Goal: Communication & Community: Share content

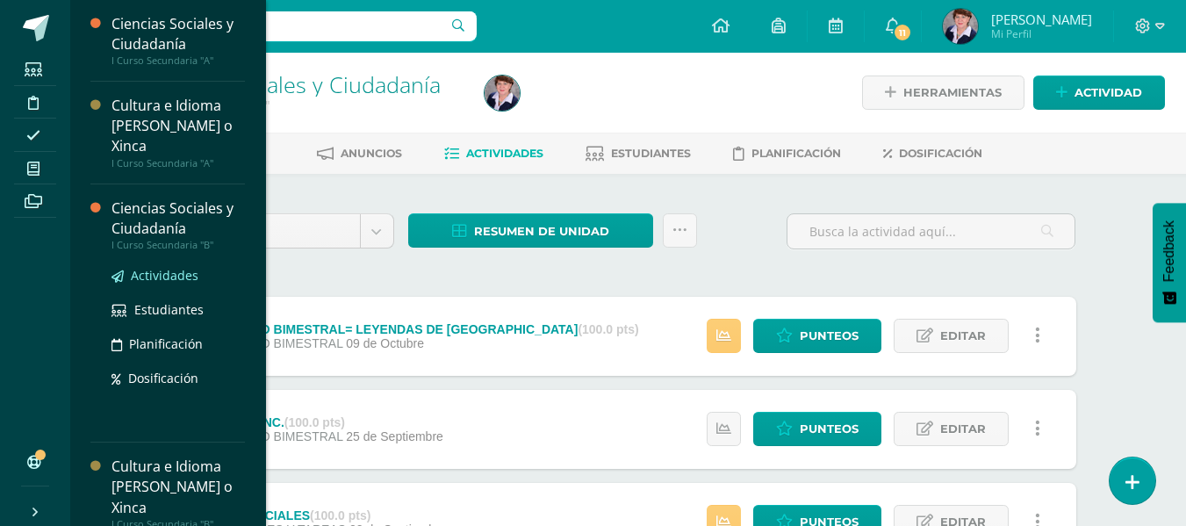
click at [175, 269] on span "Actividades" at bounding box center [165, 275] width 68 height 17
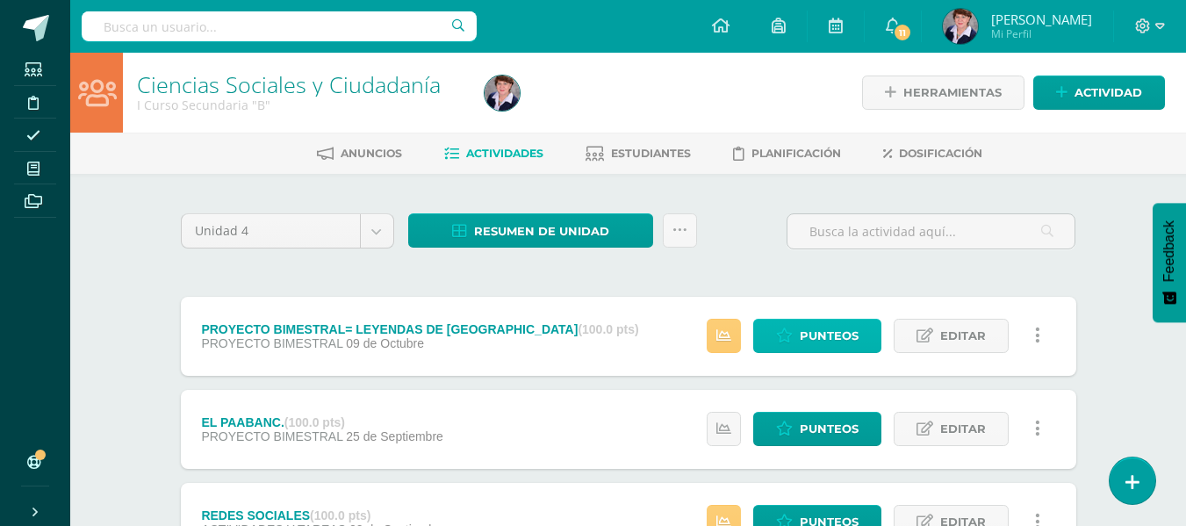
click at [838, 333] on span "Punteos" at bounding box center [829, 336] width 59 height 32
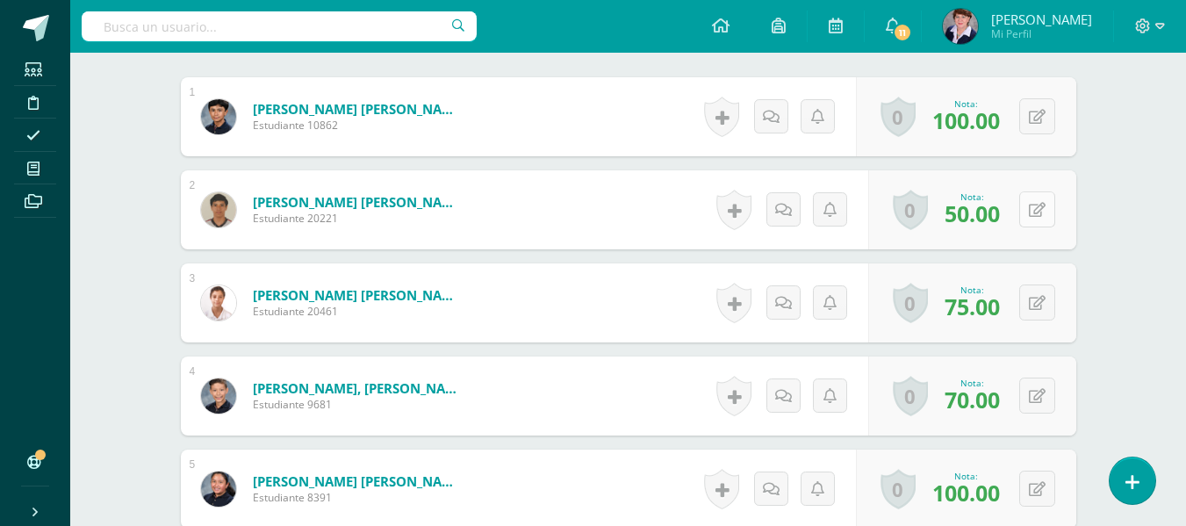
scroll to position [534, 0]
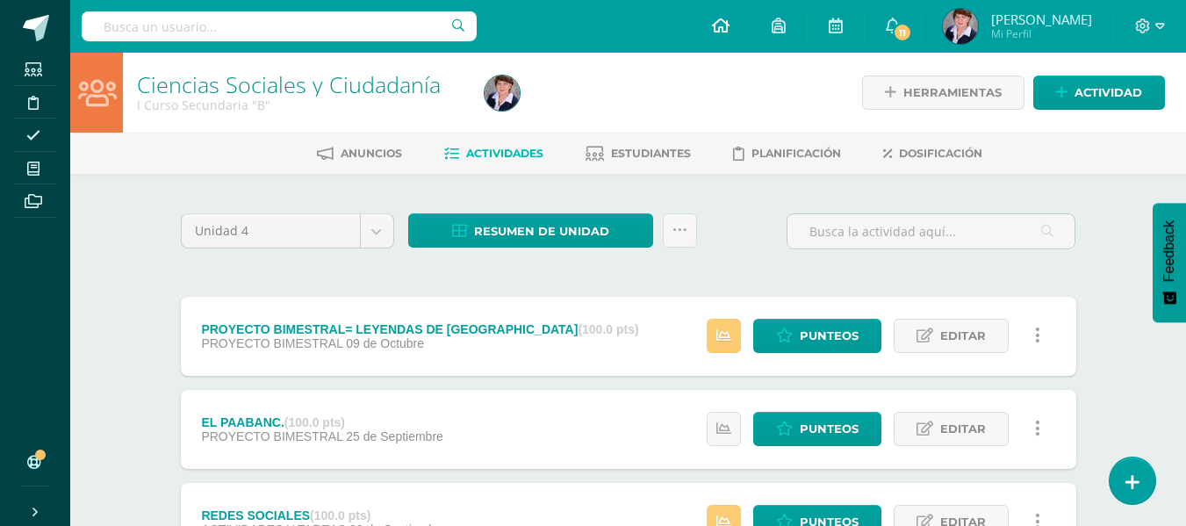
click at [724, 22] on icon at bounding box center [721, 26] width 18 height 16
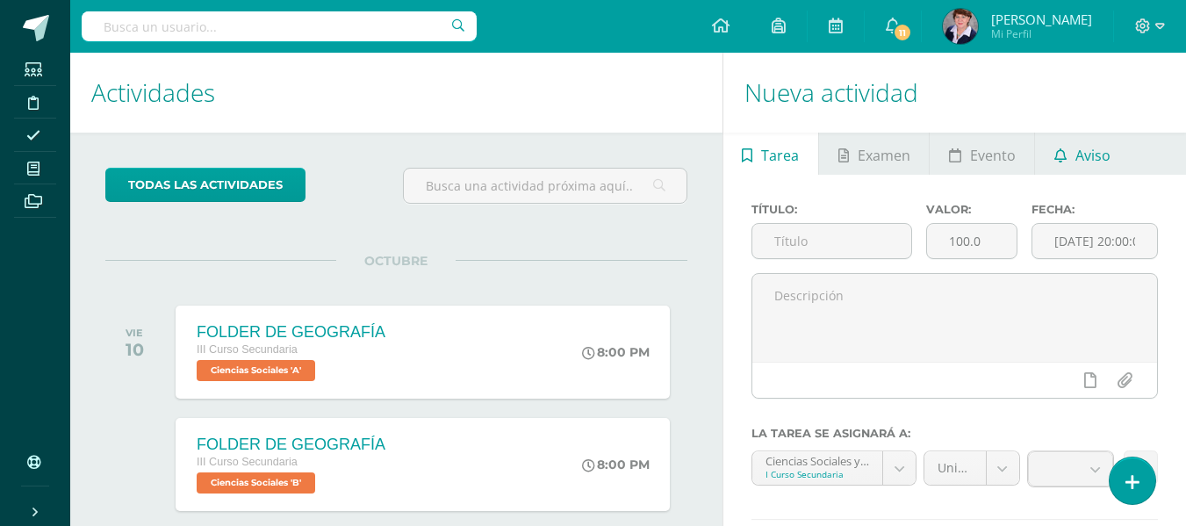
click at [1098, 152] on span "Aviso" at bounding box center [1093, 155] width 35 height 42
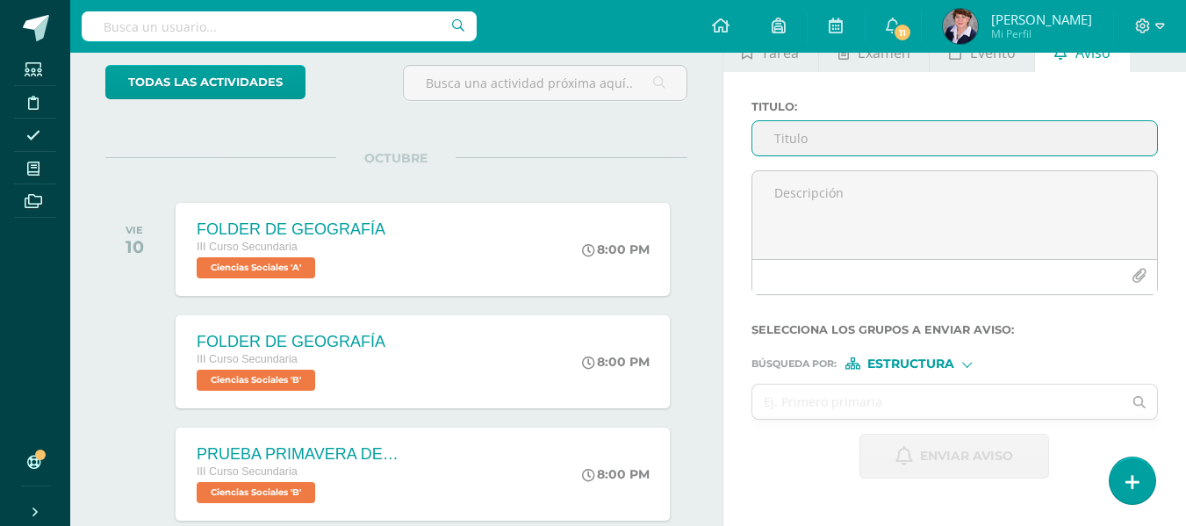
scroll to position [87, 0]
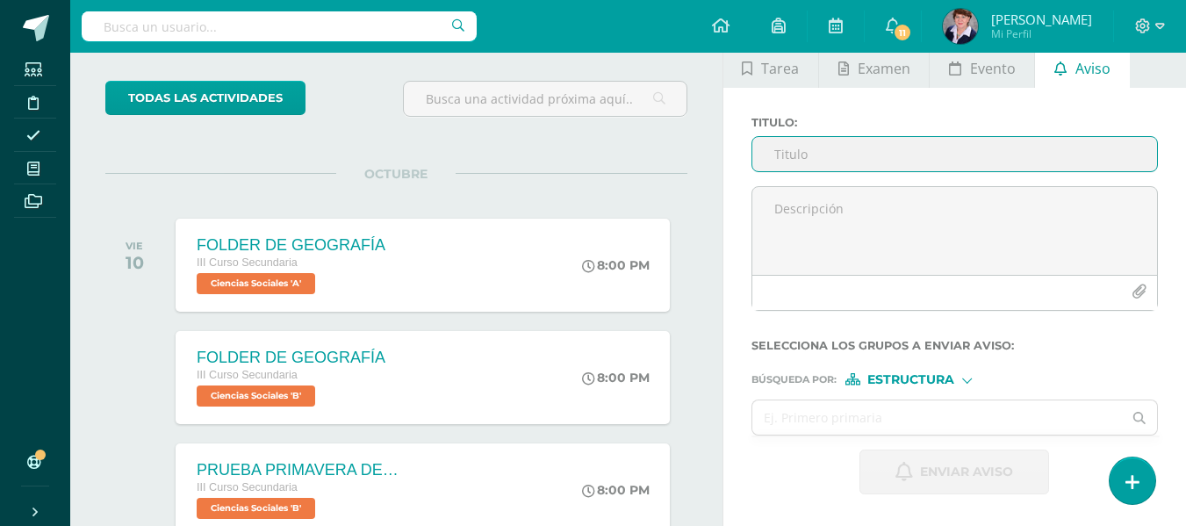
click at [832, 153] on input "Titulo :" at bounding box center [954, 154] width 405 height 34
type input "e"
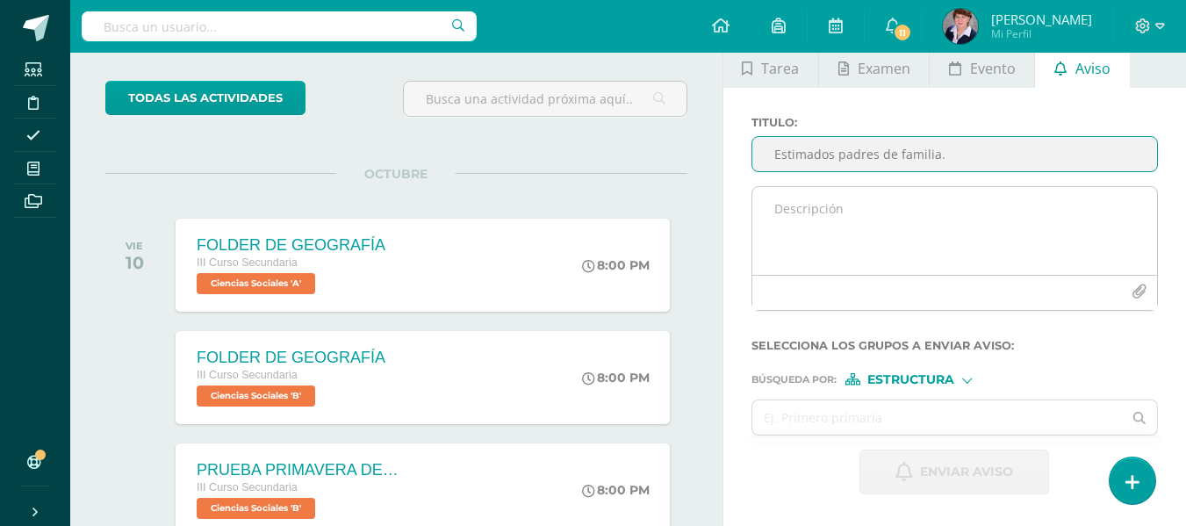
type input "Estimados padres de familia."
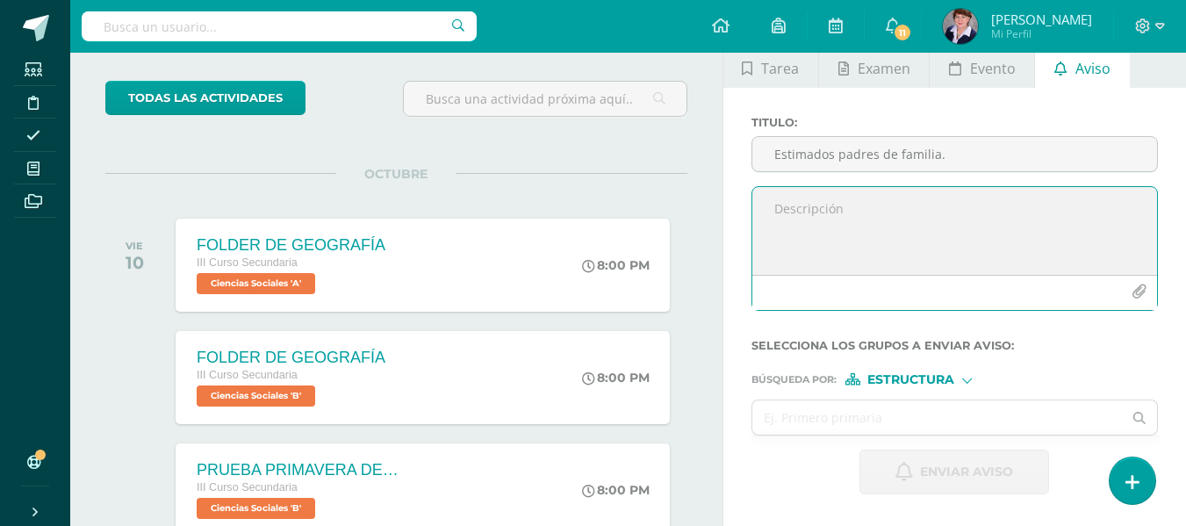
drag, startPoint x: 828, startPoint y: 203, endPoint x: 818, endPoint y: 183, distance: 22.4
click at [828, 202] on textarea at bounding box center [954, 231] width 405 height 88
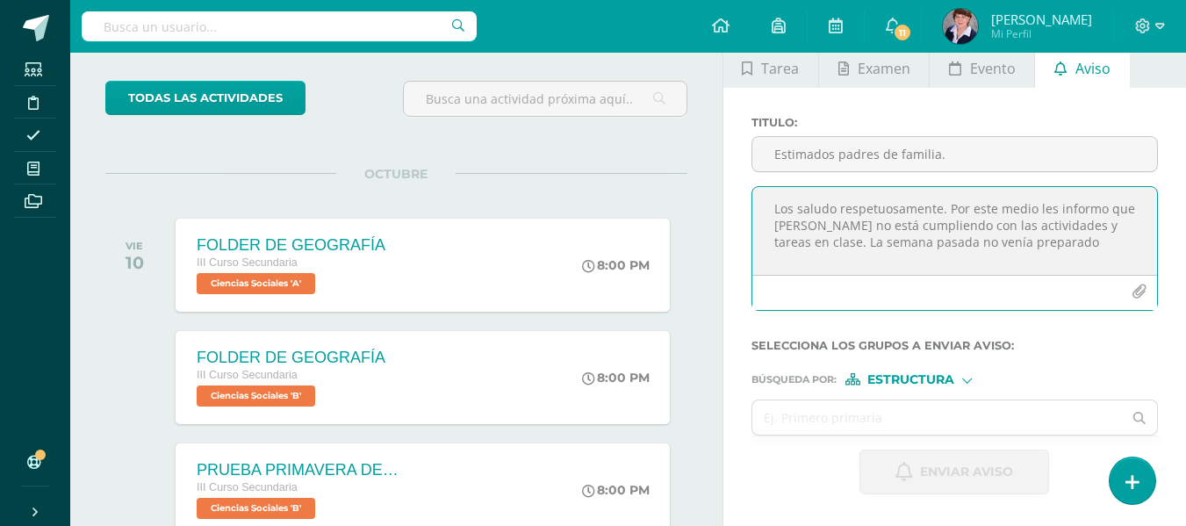
click at [784, 244] on textarea "Los saludo respetuosamente. Por este medio les informo que [PERSON_NAME] no est…" at bounding box center [954, 231] width 405 height 88
click at [1025, 247] on textarea "Los saludo respetuosamente. Por este medio les informo que [PERSON_NAME] no est…" at bounding box center [954, 231] width 405 height 88
click at [891, 241] on textarea "Los saludo respetuosamente. Por este medio les informo que [PERSON_NAME] no est…" at bounding box center [954, 231] width 405 height 88
click at [996, 245] on textarea "Los saludo respetuosamente. Por este medio les informo que [PERSON_NAME] no est…" at bounding box center [954, 231] width 405 height 88
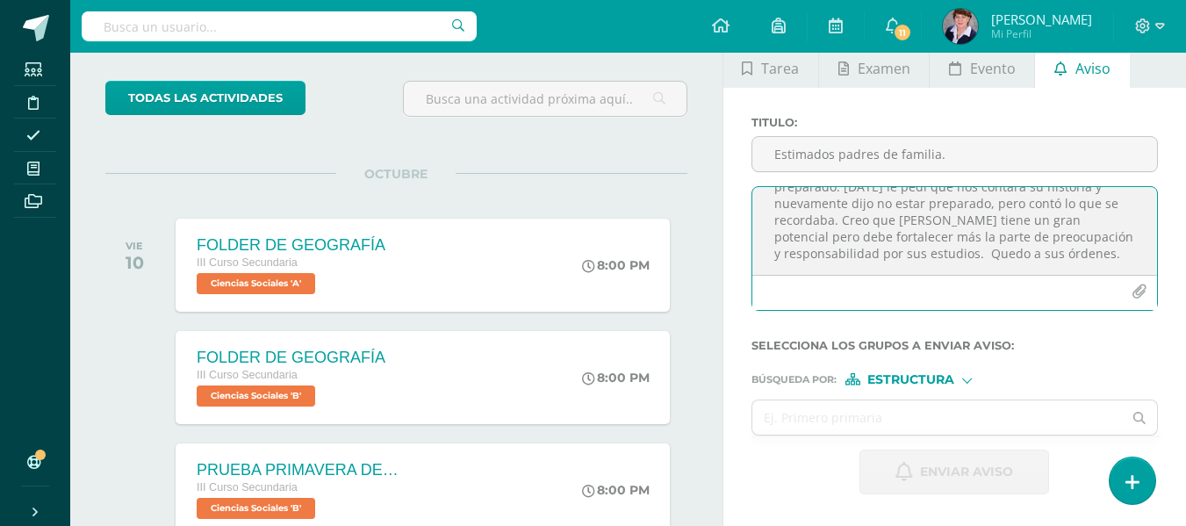
scroll to position [142, 0]
click at [1110, 256] on textarea "Los saludo respetuosamente. Por este medio les informo que [PERSON_NAME] no est…" at bounding box center [954, 231] width 405 height 88
type textarea "Los saludo respetuosamente. Por este medio les informo que [PERSON_NAME] no est…"
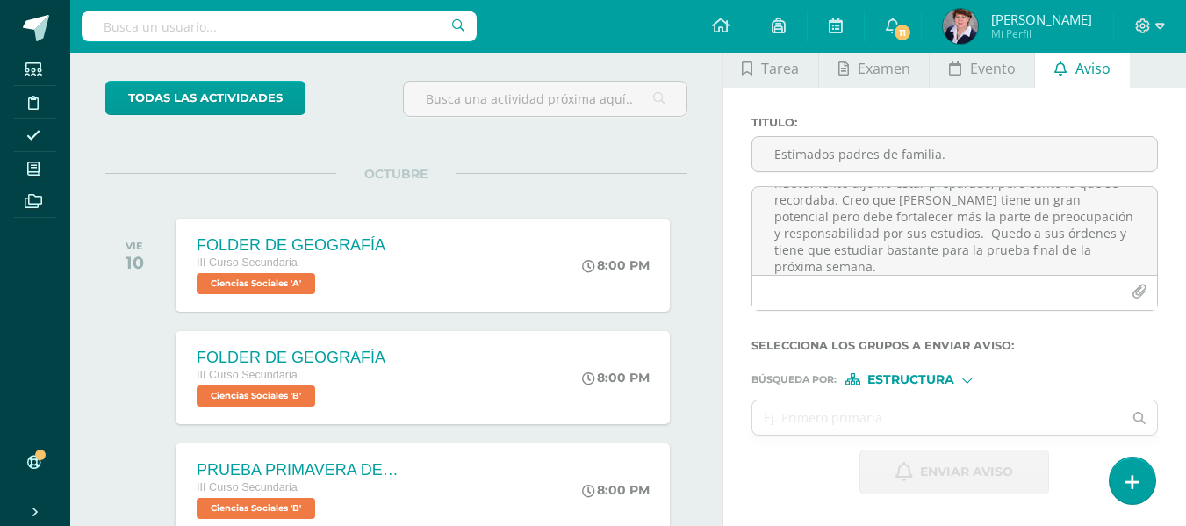
click at [966, 378] on div at bounding box center [967, 379] width 10 height 10
click at [915, 422] on span "Persona" at bounding box center [918, 426] width 63 height 10
click at [827, 421] on input "text" at bounding box center [937, 417] width 371 height 34
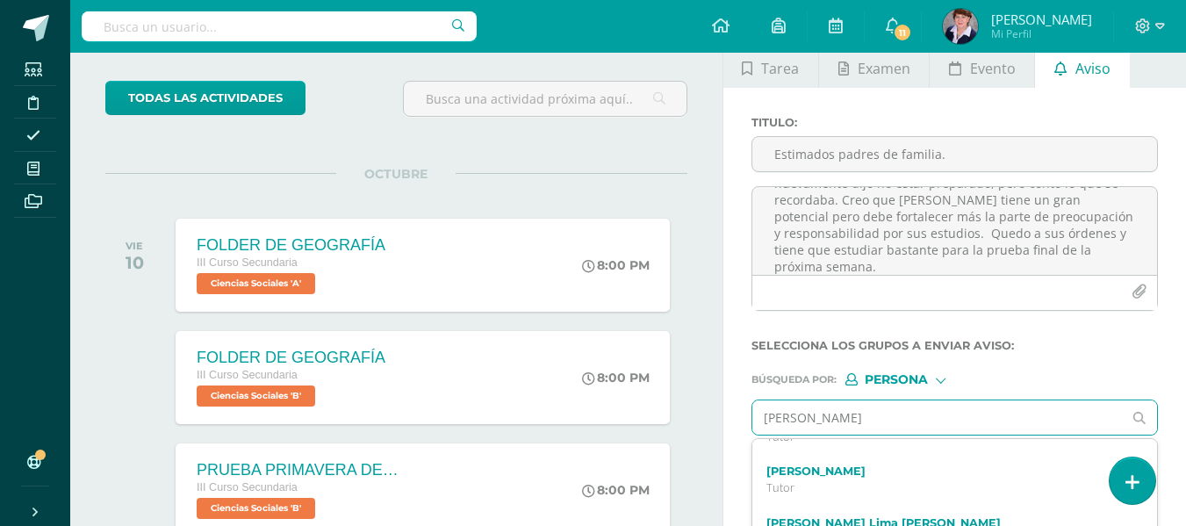
scroll to position [0, 0]
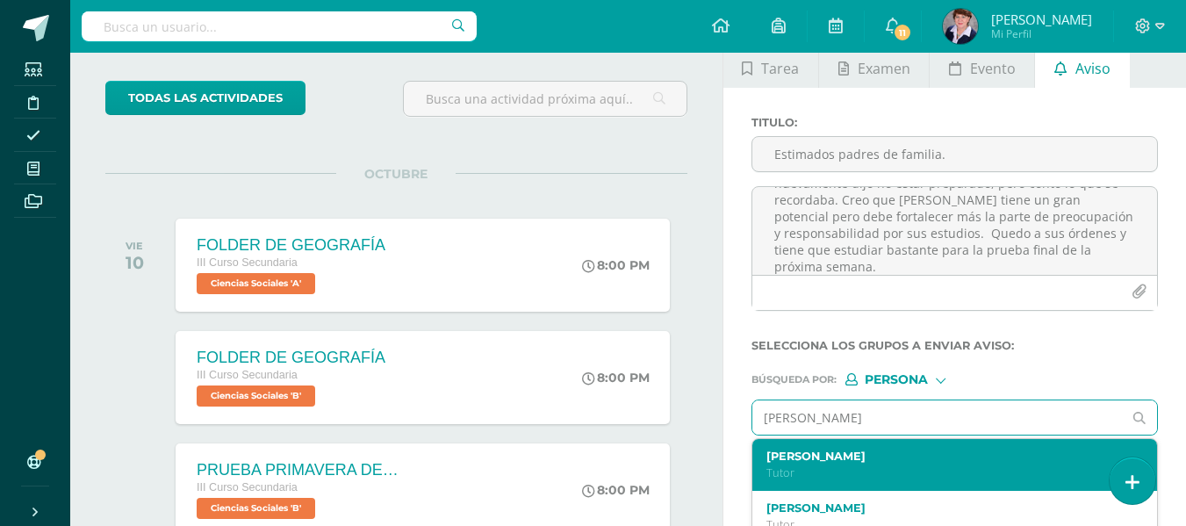
type input "[PERSON_NAME]"
click at [869, 460] on label "[PERSON_NAME]" at bounding box center [948, 456] width 362 height 13
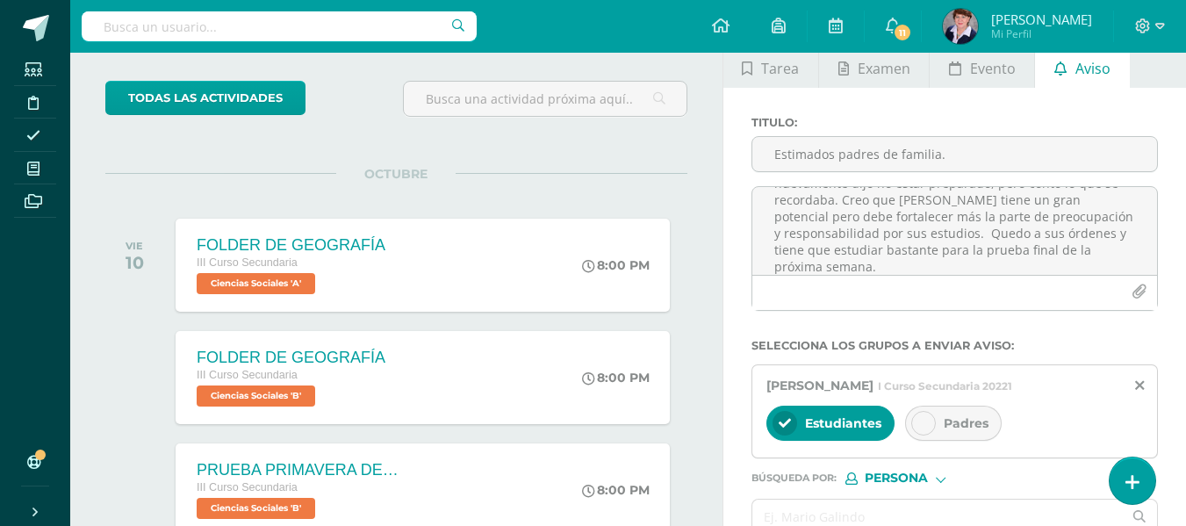
click at [938, 420] on div "Padres" at bounding box center [953, 423] width 97 height 35
click at [795, 423] on div at bounding box center [785, 423] width 25 height 25
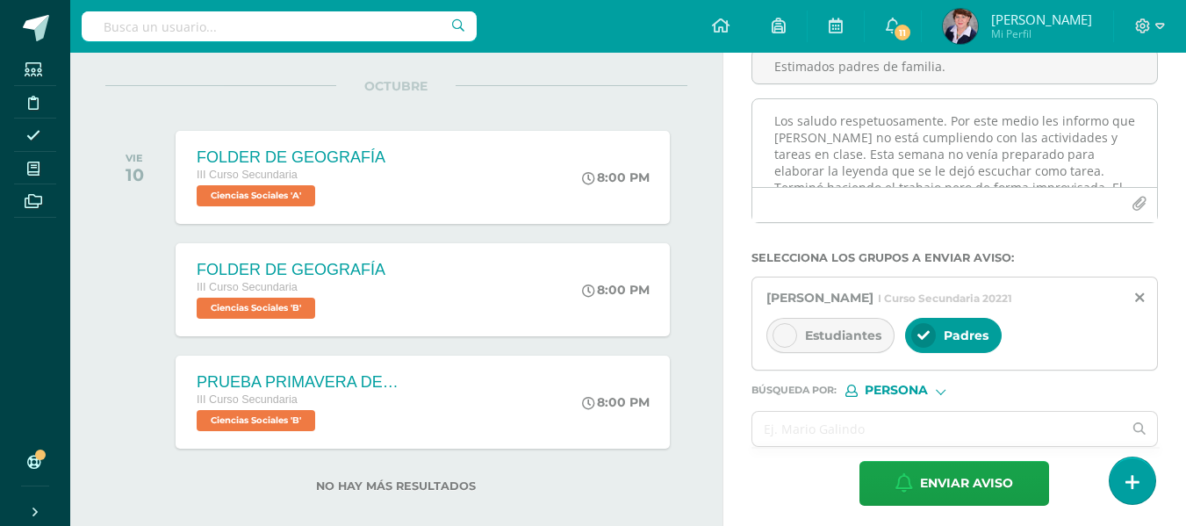
scroll to position [88, 0]
click at [993, 120] on textarea "Los saludo respetuosamente. Por este medio les informo que [PERSON_NAME] no est…" at bounding box center [954, 143] width 405 height 88
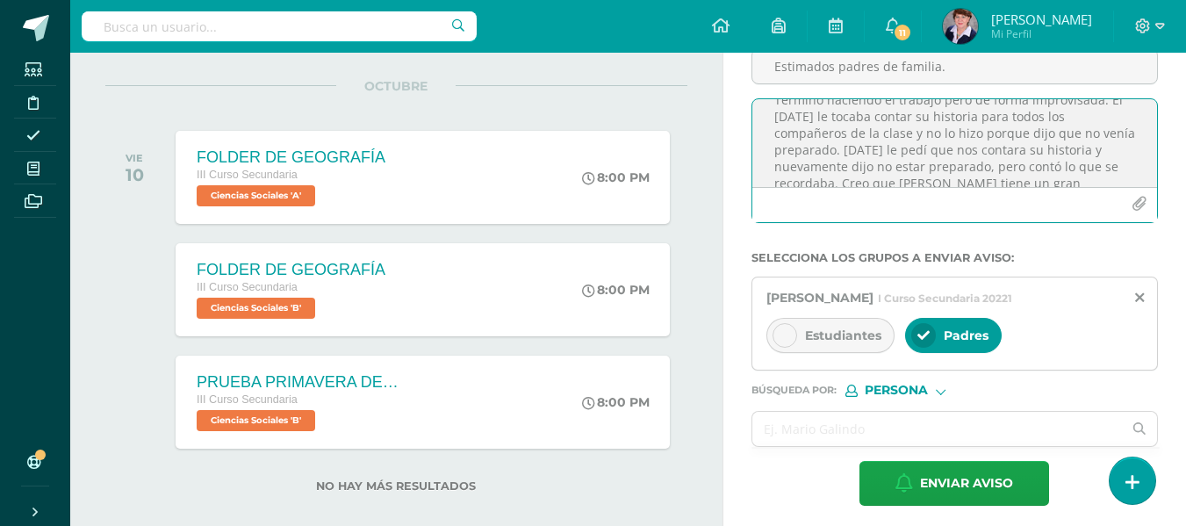
click at [922, 151] on textarea "Los saludo respetuosamente. Por este medio les informo que [PERSON_NAME] no est…" at bounding box center [954, 143] width 405 height 88
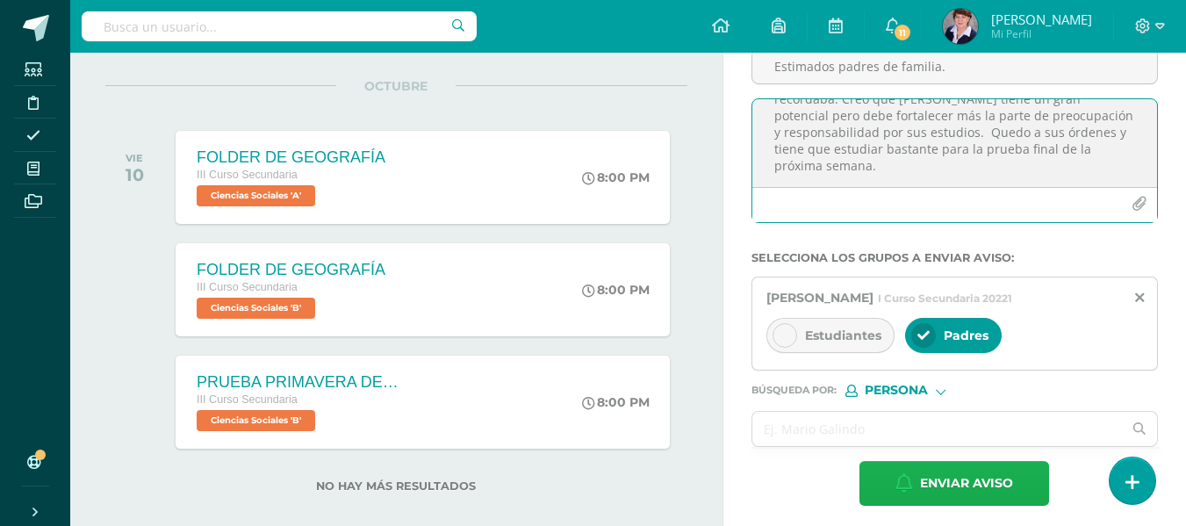
type textarea "Los saludo respetuosamente. Por este medio les informo que [PERSON_NAME] no est…"
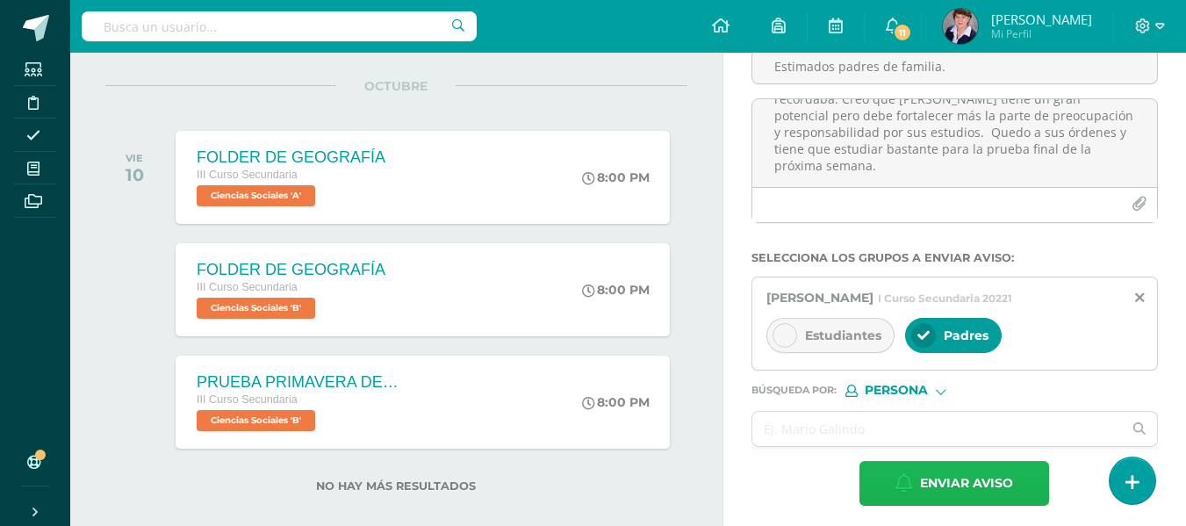
click at [979, 479] on span "Enviar aviso" at bounding box center [966, 483] width 93 height 43
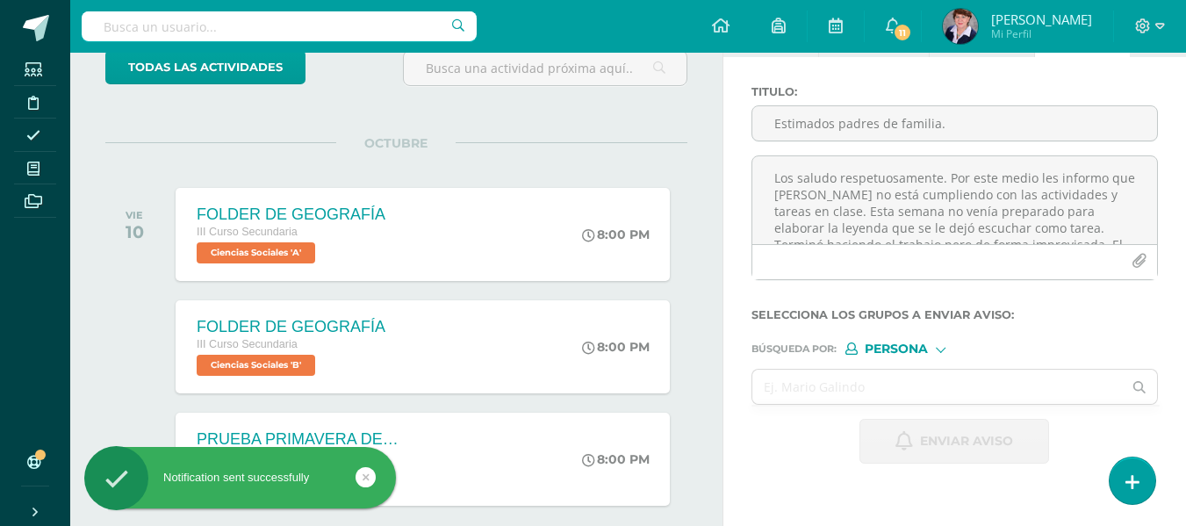
scroll to position [87, 0]
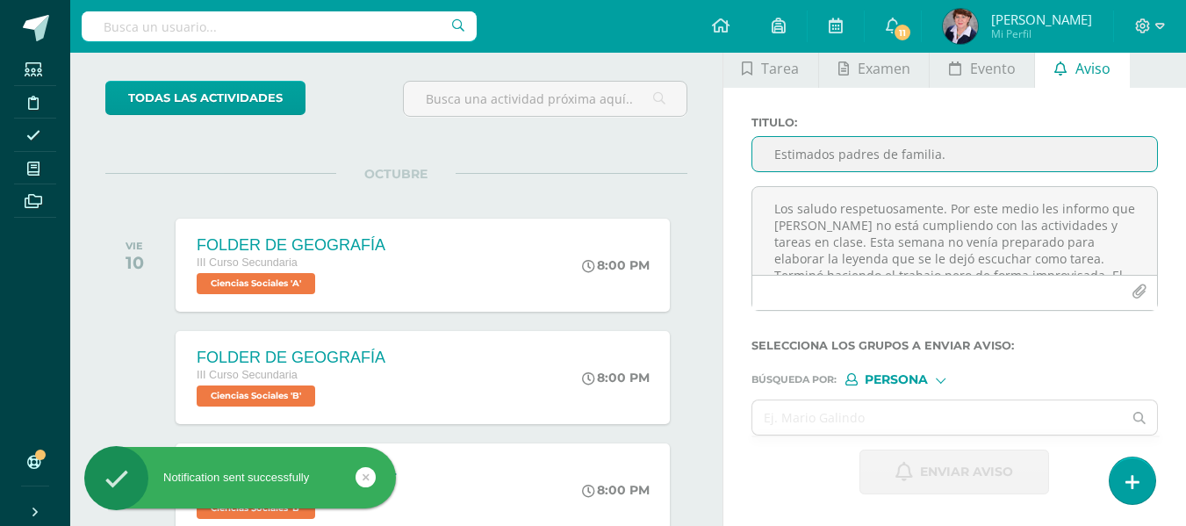
click at [796, 151] on input "Estimados padres de familia." at bounding box center [954, 154] width 405 height 34
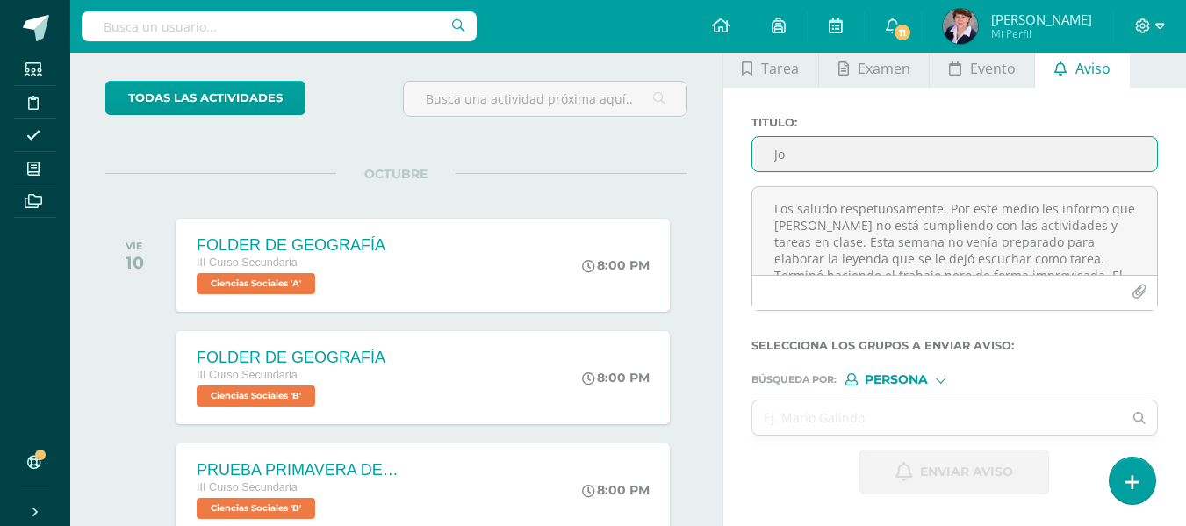
type input "J"
type input "Estimados padres de familia."
click at [826, 202] on textarea "Los saludo respetuosamente. Por este medio les informo que [PERSON_NAME] no est…" at bounding box center [954, 231] width 405 height 88
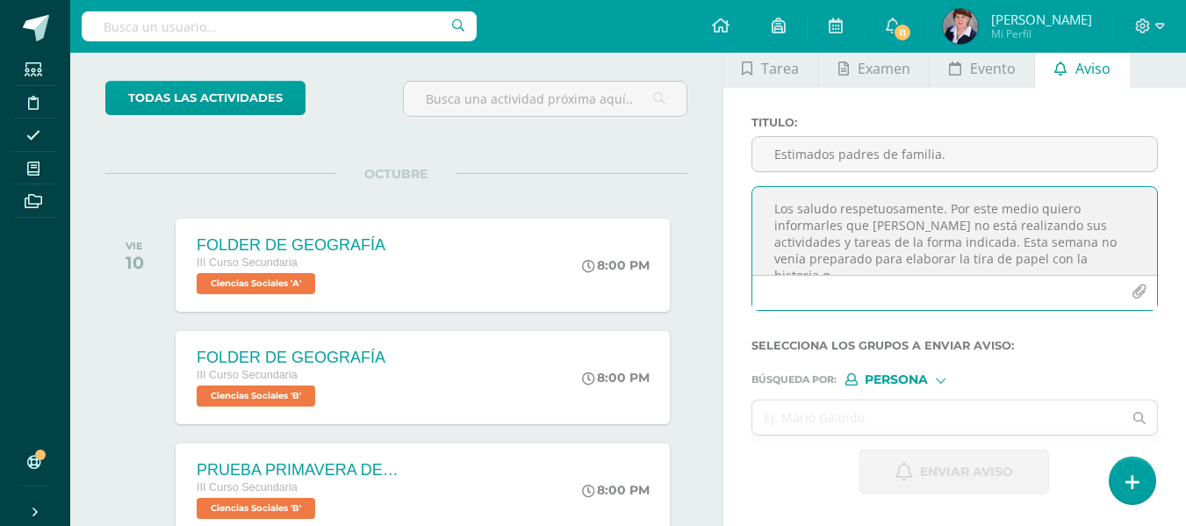
scroll to position [9, 0]
click at [852, 270] on textarea "Los saludo respetuosamente. Por este medio quiero informarles que [PERSON_NAME]…" at bounding box center [954, 231] width 405 height 88
click at [854, 270] on textarea "Los saludo respetuosamente. Por este medio quiero informarles que [PERSON_NAME]…" at bounding box center [954, 231] width 405 height 88
click at [1019, 263] on textarea "Los saludo respetuosamente. Por este medio quiero informarles que [PERSON_NAME]…" at bounding box center [954, 231] width 405 height 88
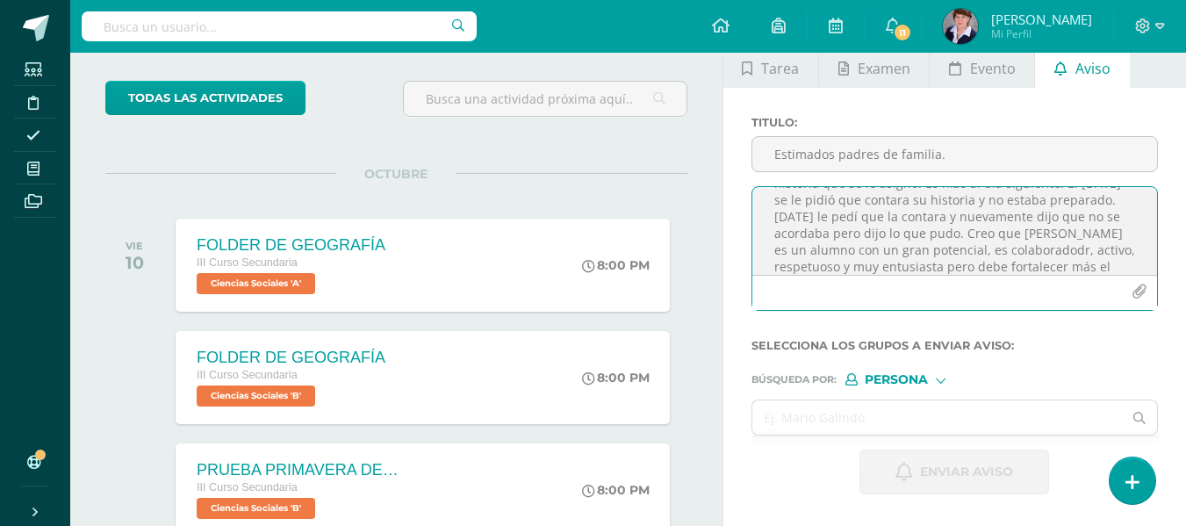
click at [991, 248] on textarea "Los saludo respetuosamente. Por este medio quiero informarles que [PERSON_NAME]…" at bounding box center [954, 231] width 405 height 88
click at [1098, 263] on textarea "Los saludo respetuosamente. Por este medio quiero informarles que [PERSON_NAME]…" at bounding box center [954, 231] width 405 height 88
type textarea "Los saludo respetuosamente. Por este medio quiero informarles que [PERSON_NAME]…"
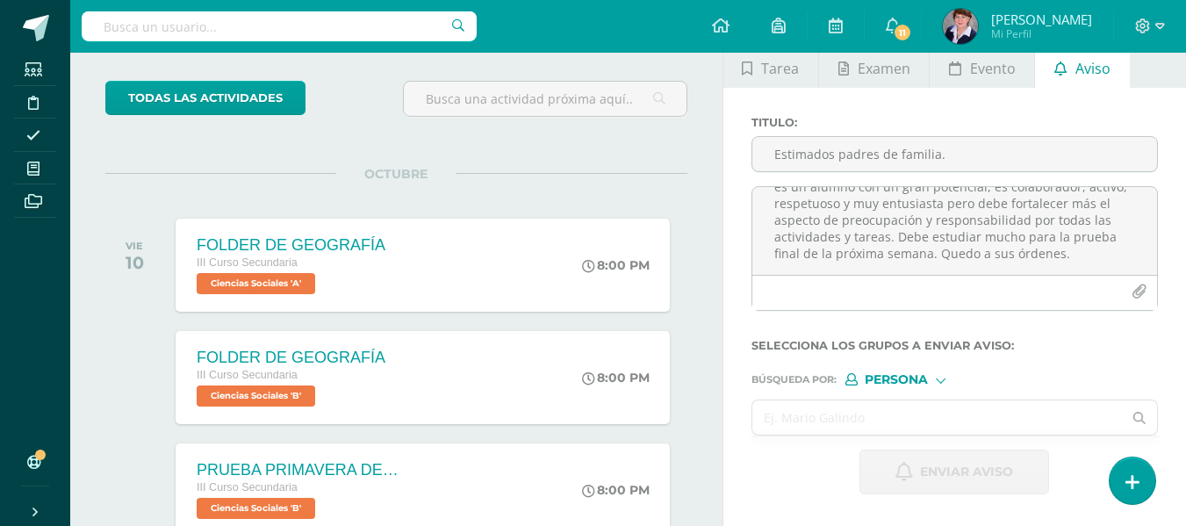
click at [864, 416] on input "text" at bounding box center [937, 417] width 371 height 34
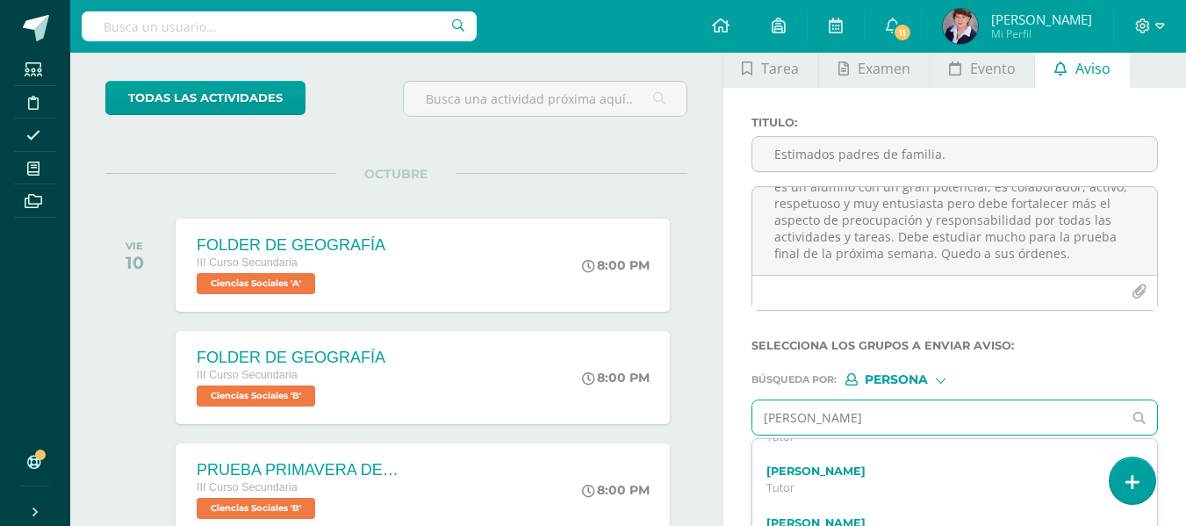
scroll to position [52, 0]
click at [872, 416] on input "[PERSON_NAME]" at bounding box center [937, 417] width 371 height 34
type input "[PERSON_NAME]"
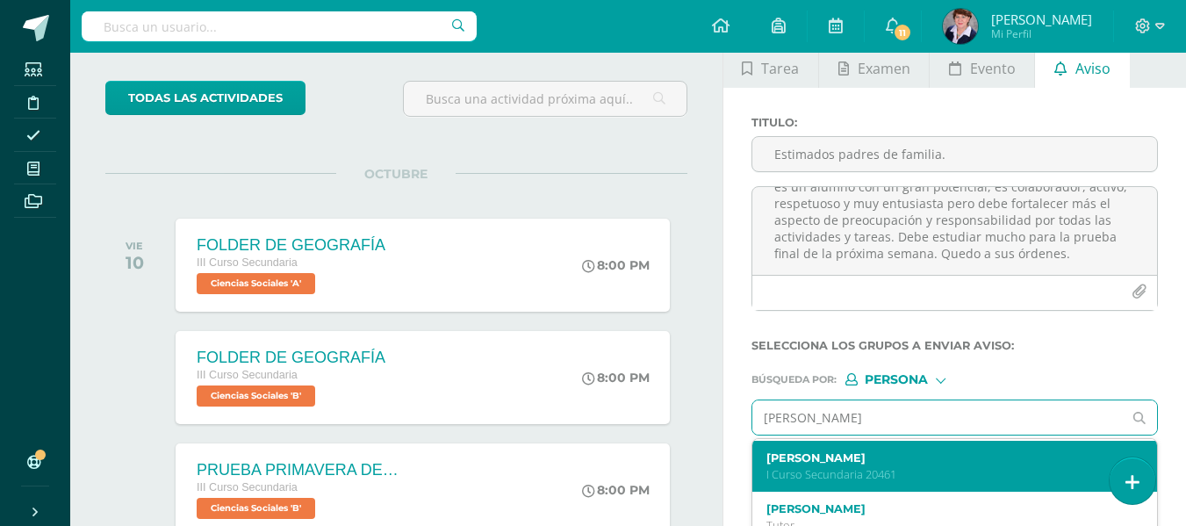
click at [876, 462] on label "[PERSON_NAME]" at bounding box center [948, 457] width 362 height 13
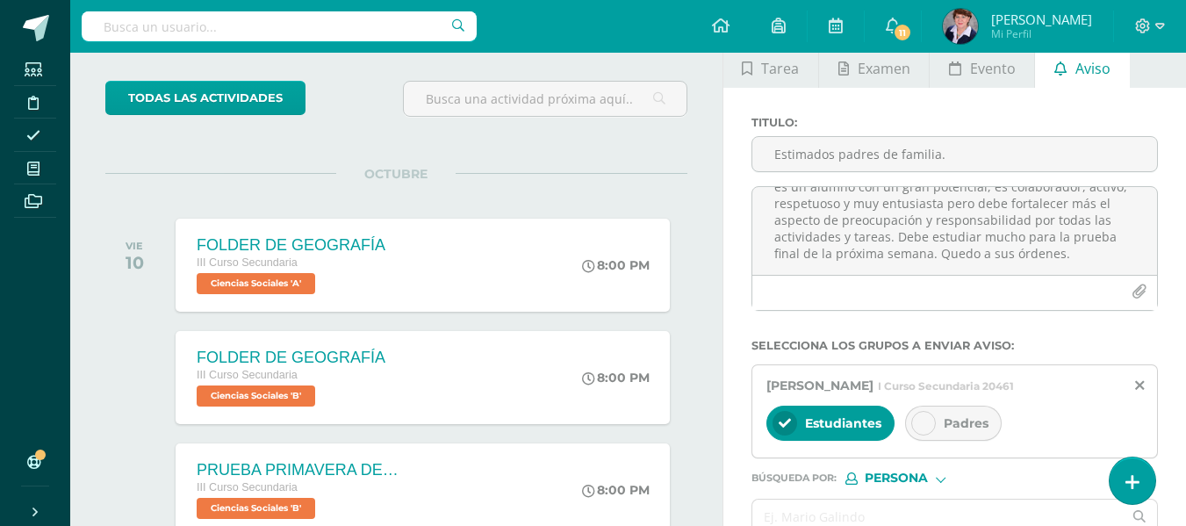
scroll to position [0, 0]
click at [933, 420] on div at bounding box center [923, 423] width 25 height 25
click at [811, 421] on span "Estudiantes" at bounding box center [843, 423] width 76 height 16
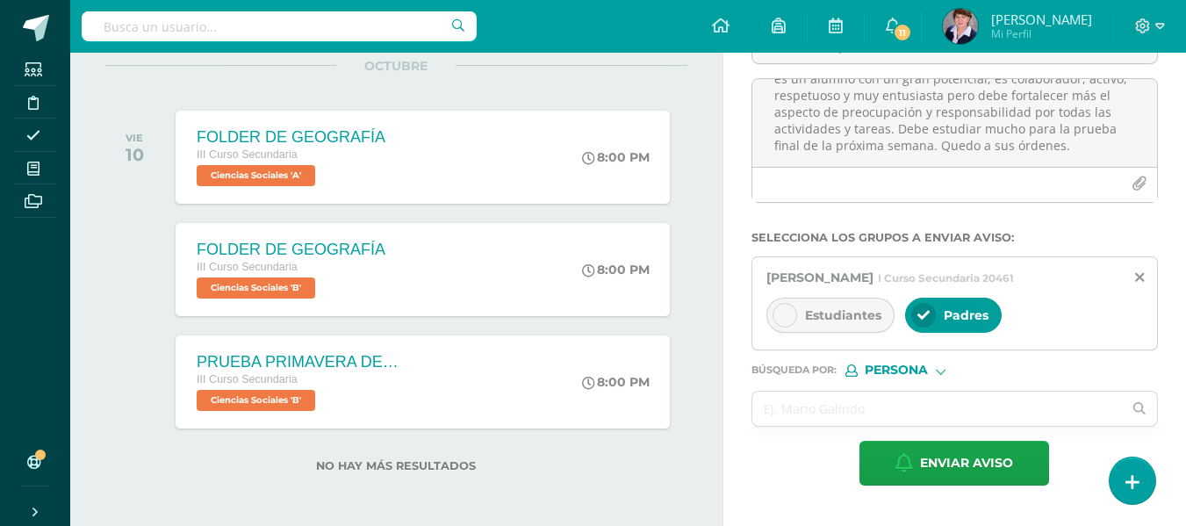
scroll to position [198, 0]
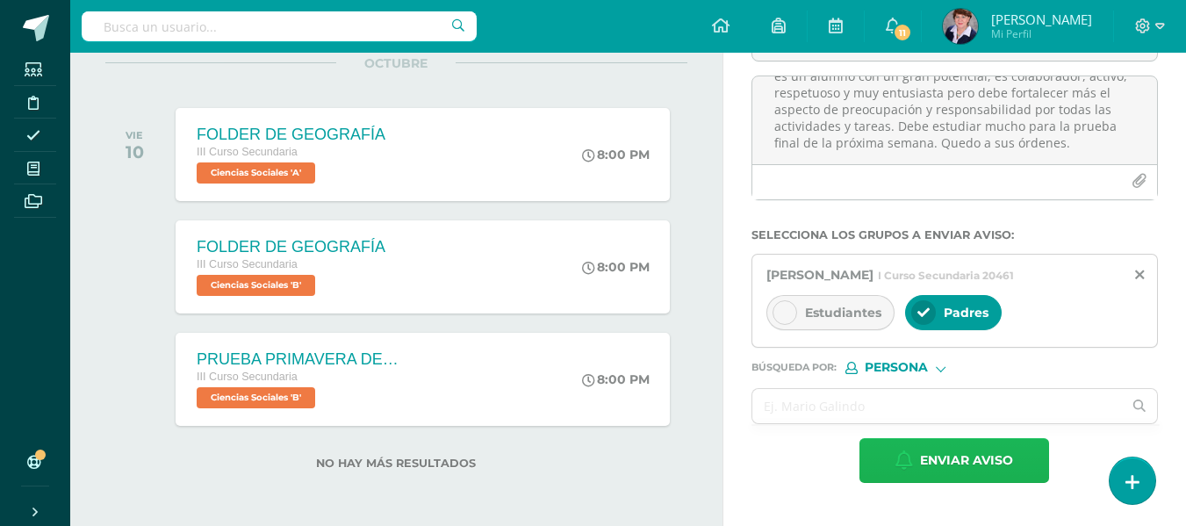
click at [966, 452] on span "Enviar aviso" at bounding box center [966, 460] width 93 height 43
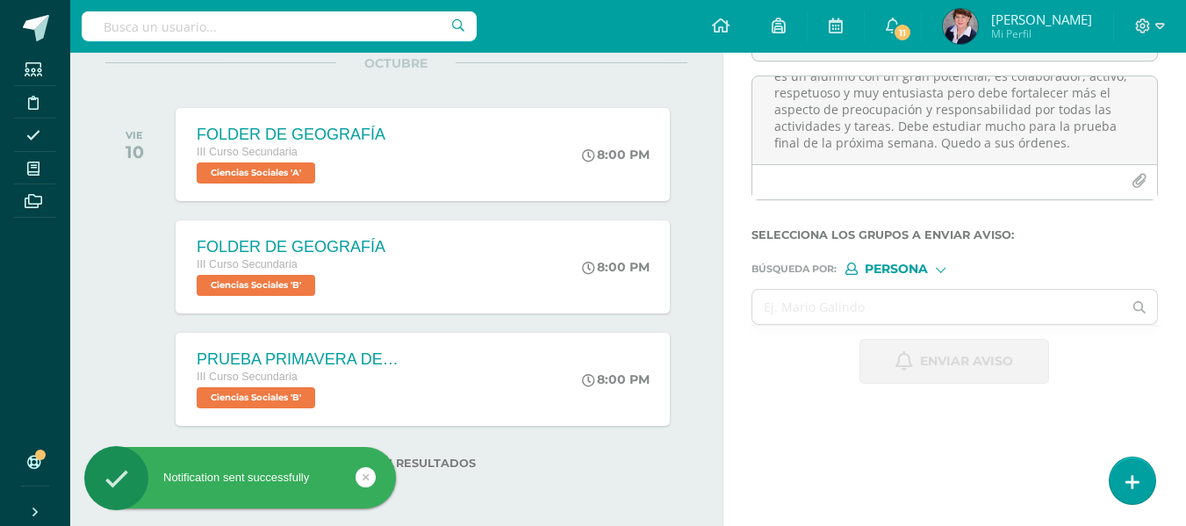
scroll to position [0, 0]
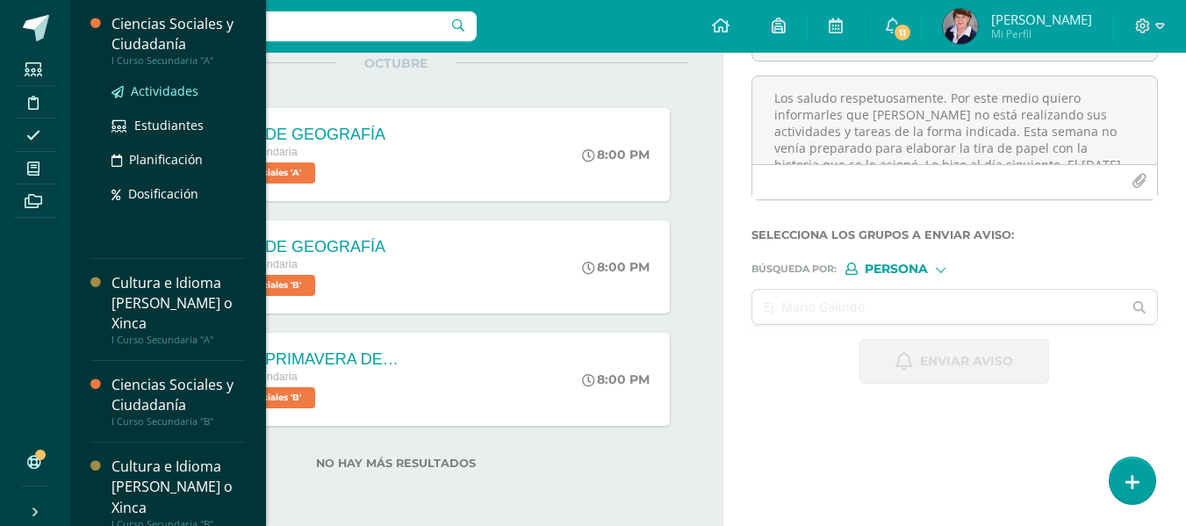
click at [167, 83] on span "Actividades" at bounding box center [165, 91] width 68 height 17
